Goal: Transaction & Acquisition: Download file/media

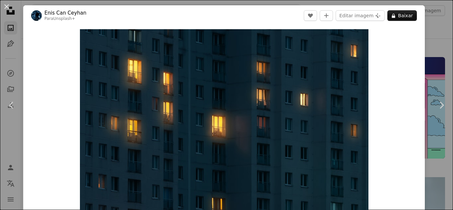
scroll to position [696, 0]
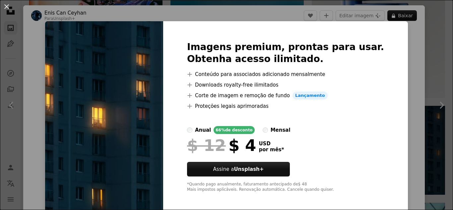
click at [391, 78] on div "An X shape Imagens premium, prontas para usar. Obtenha acesso ilimitado. A plus…" at bounding box center [226, 105] width 453 height 210
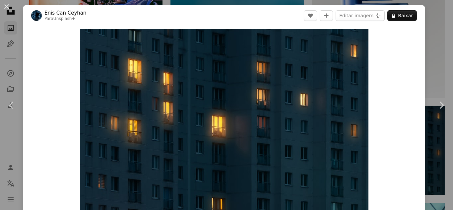
scroll to position [108, 0]
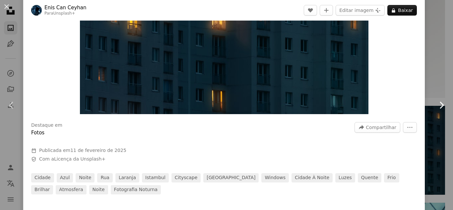
click at [430, 81] on link "Chevron right" at bounding box center [441, 105] width 23 height 64
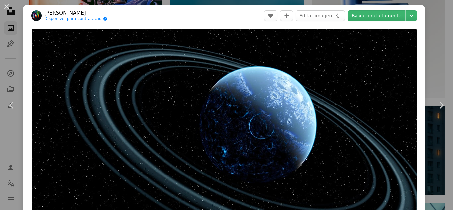
click at [435, 38] on div "An X shape Chevron left Chevron right [PERSON_NAME] Disponível para contratação…" at bounding box center [226, 105] width 453 height 210
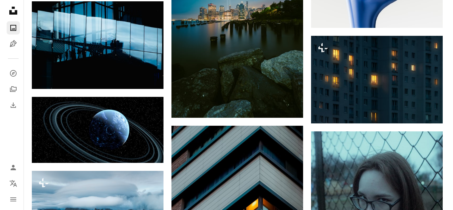
scroll to position [749, 0]
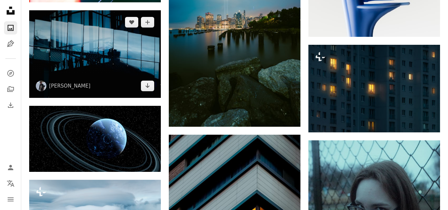
click at [123, 60] on img at bounding box center [95, 54] width 132 height 88
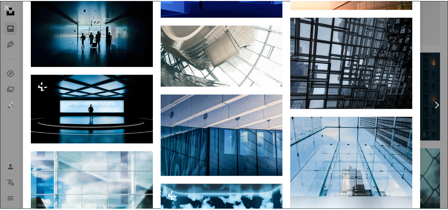
scroll to position [877, 0]
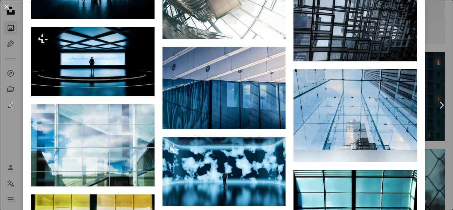
click at [429, 152] on div "An X shape Chevron left Chevron right [PERSON_NAME] olgaschraven A heart A plus…" at bounding box center [226, 105] width 453 height 210
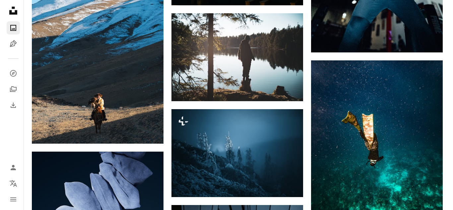
scroll to position [4194, 0]
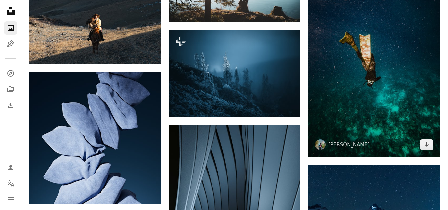
click at [375, 133] on img at bounding box center [375, 69] width 132 height 176
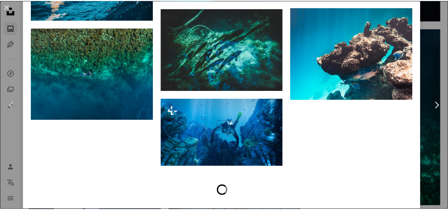
scroll to position [2770, 0]
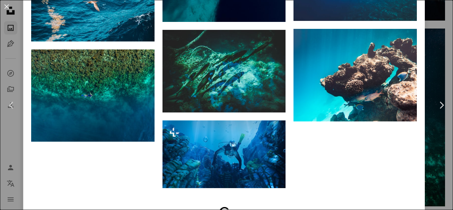
click at [435, 172] on div "An X shape Chevron left Chevron right [PERSON_NAME] shabilphotos A heart A plus…" at bounding box center [226, 105] width 453 height 210
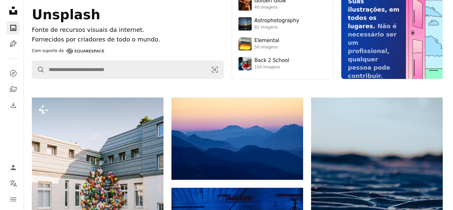
scroll to position [88, 0]
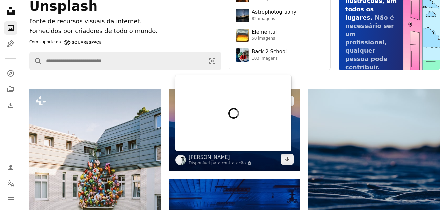
click at [235, 151] on div at bounding box center [234, 113] width 116 height 76
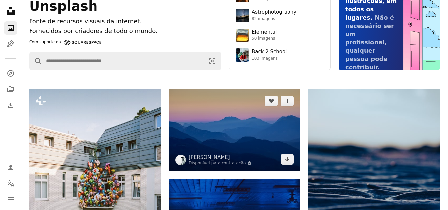
click at [283, 132] on img at bounding box center [235, 130] width 132 height 82
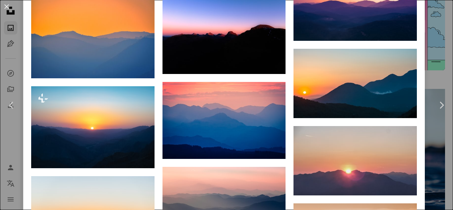
scroll to position [1600, 0]
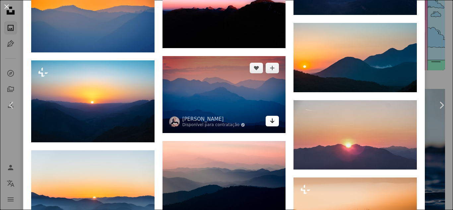
click at [270, 117] on icon "Arrow pointing down" at bounding box center [272, 121] width 5 height 8
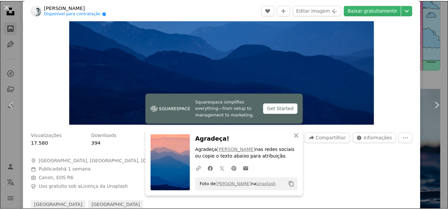
scroll to position [119, 0]
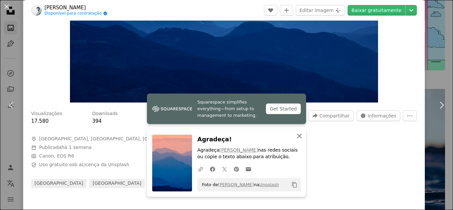
click at [296, 135] on icon "An X shape" at bounding box center [300, 136] width 8 height 8
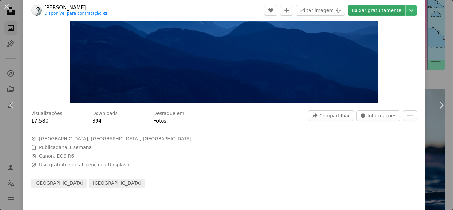
click at [387, 9] on link "Baixar gratuitamente" at bounding box center [377, 10] width 58 height 11
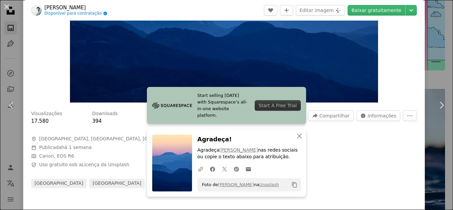
click at [431, 47] on div "An X shape Chevron left Chevron right [PERSON_NAME] Disponível para contratação…" at bounding box center [226, 105] width 453 height 210
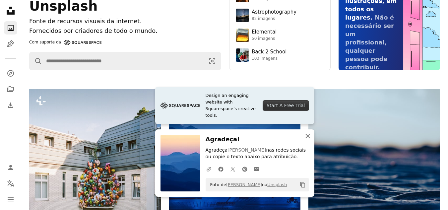
click at [309, 133] on icon "An X shape" at bounding box center [308, 136] width 8 height 8
